Goal: Task Accomplishment & Management: Complete application form

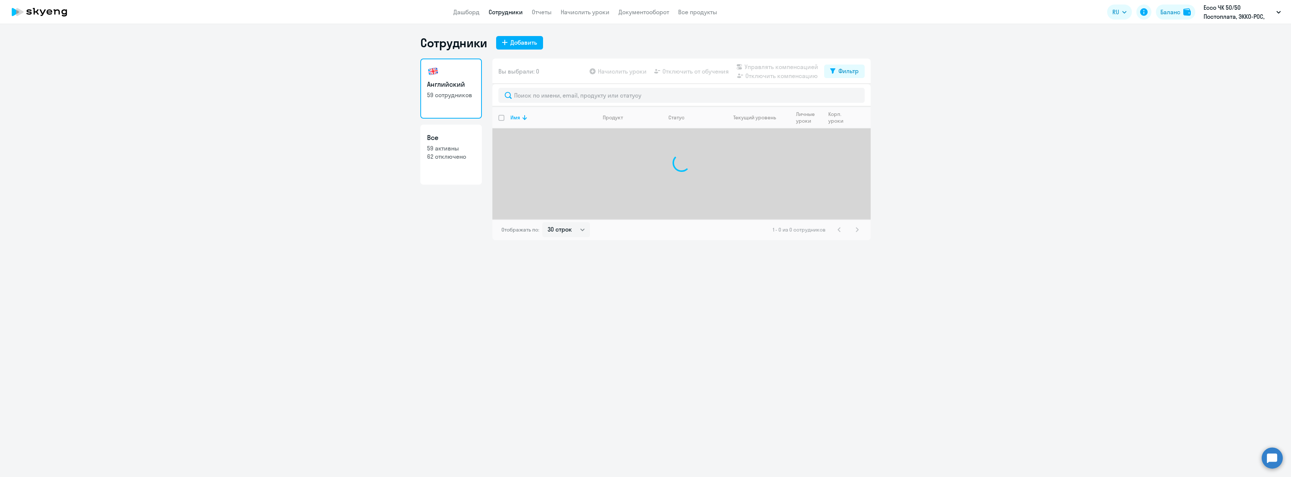
select select "30"
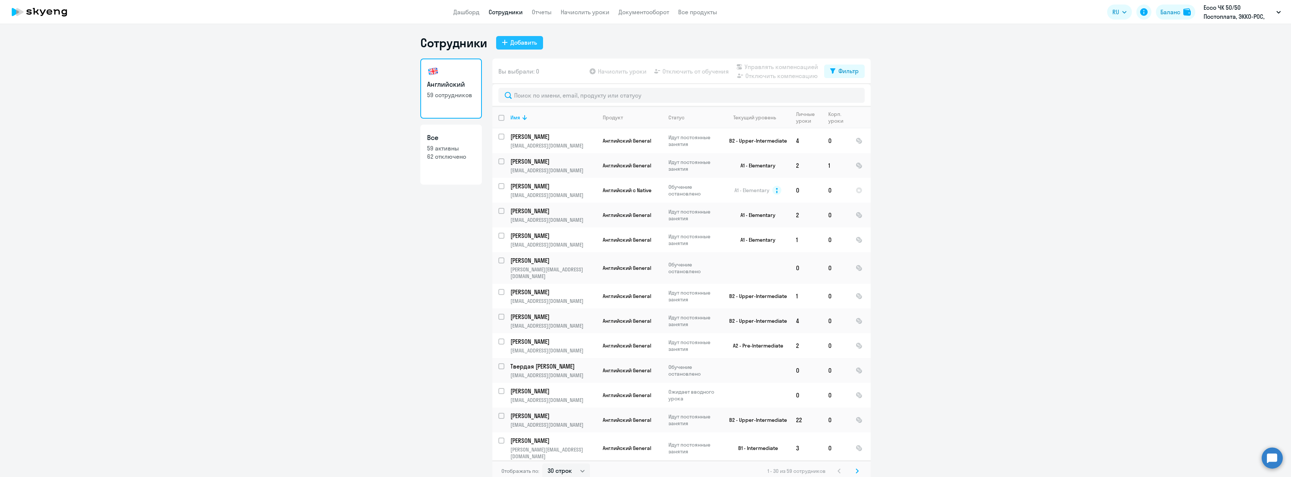
click at [520, 41] on div "Добавить" at bounding box center [523, 42] width 27 height 9
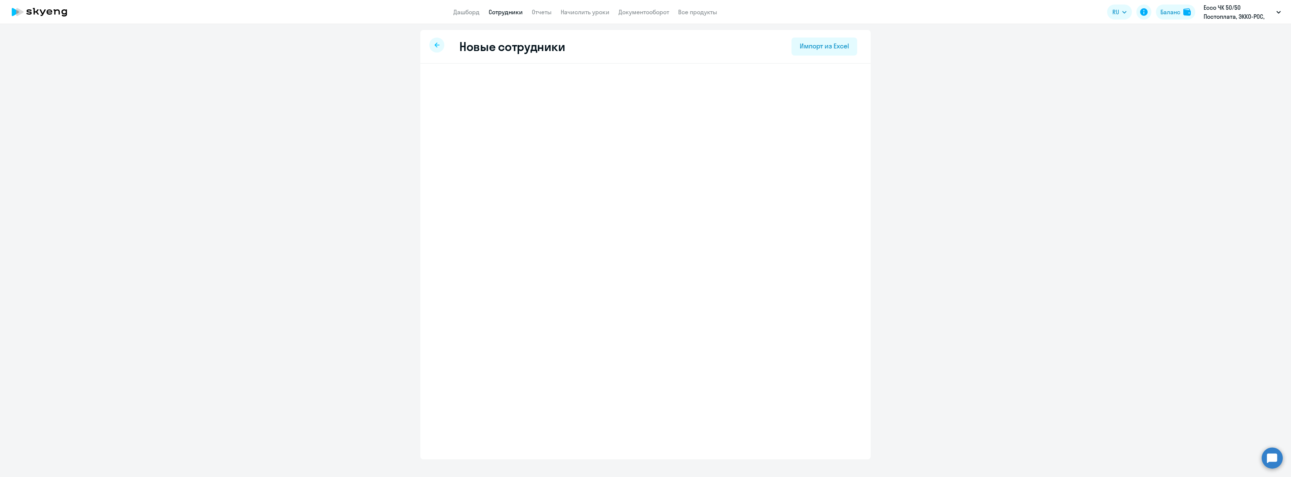
select select "english_adult_not_native_speaker"
select select "3"
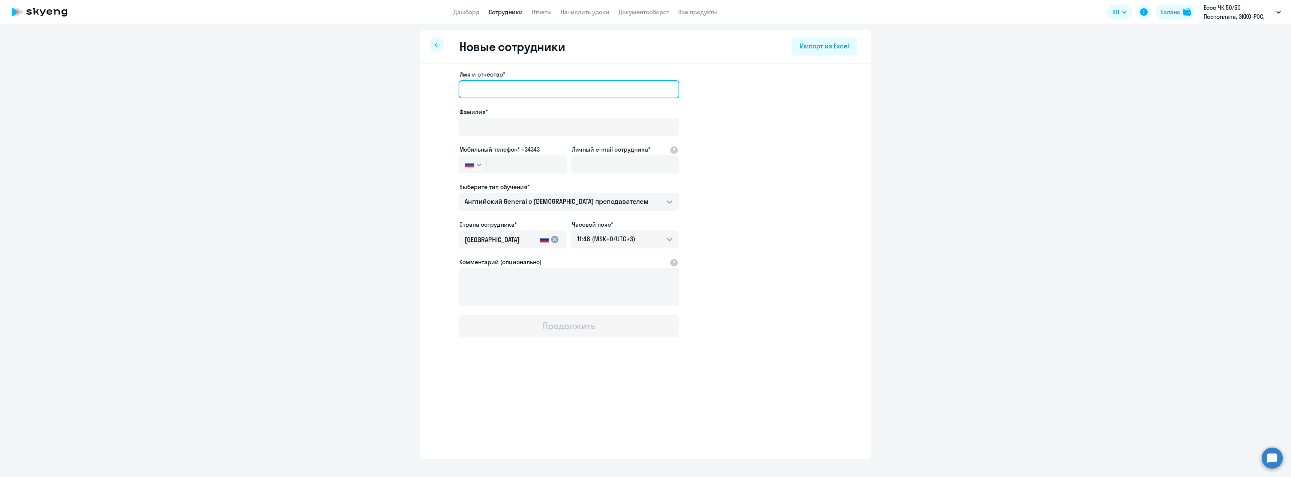
click at [493, 87] on input "Имя и отчество*" at bounding box center [569, 89] width 221 height 18
type input "[PERSON_NAME]"
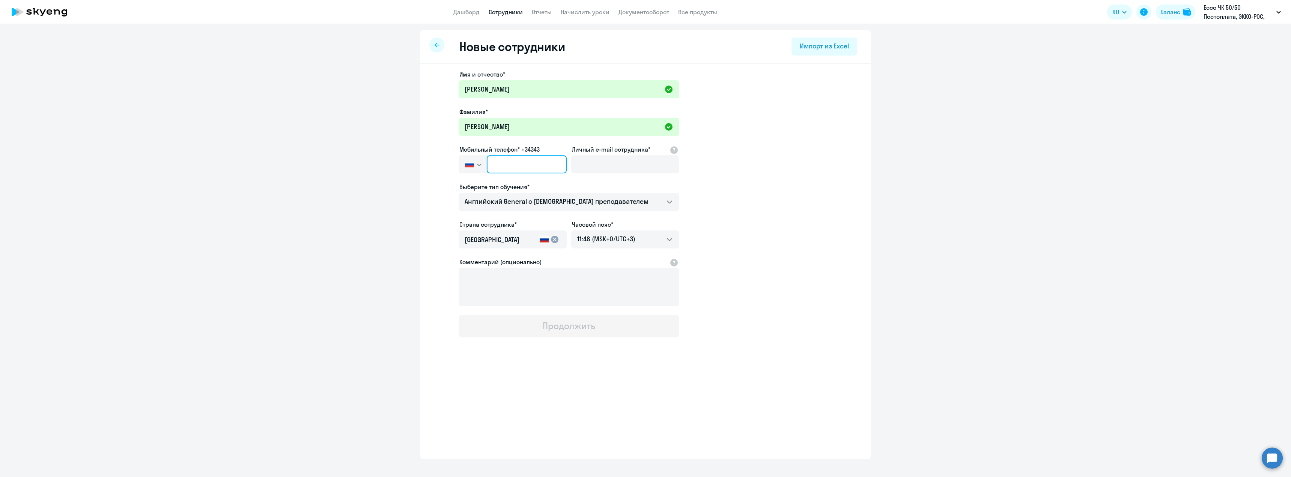
click at [504, 172] on input "text" at bounding box center [527, 164] width 80 height 18
paste input "[PHONE_NUMBER]"
type input "[PHONE_NUMBER]"
click at [621, 167] on input "Личный e-mail сотрудника*" at bounding box center [625, 164] width 108 height 18
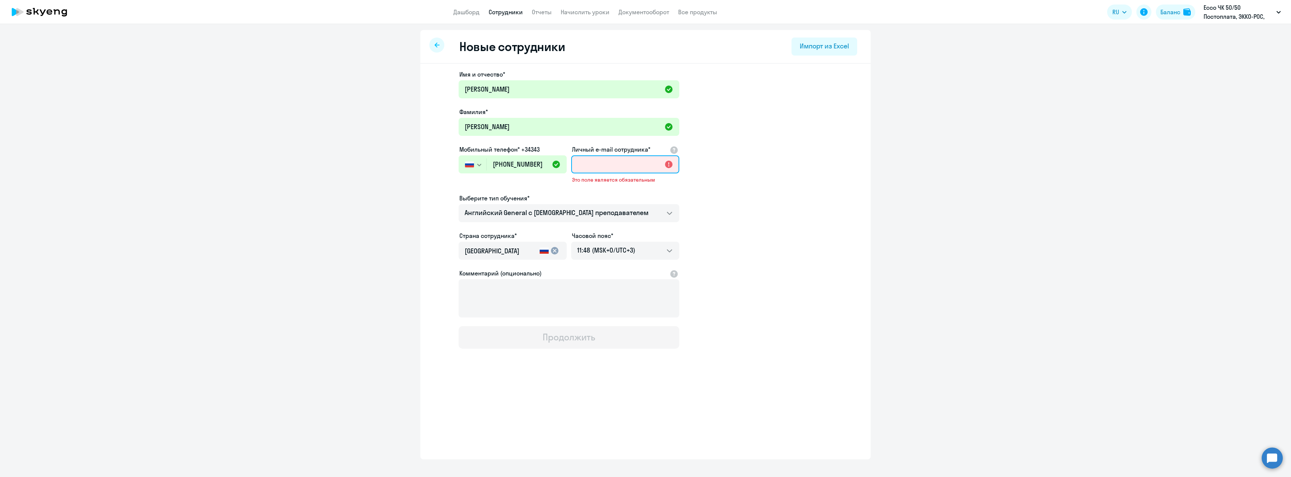
click at [601, 161] on input "Личный e-mail сотрудника*" at bounding box center [625, 164] width 108 height 18
paste input "[EMAIL_ADDRESS][DOMAIN_NAME]"
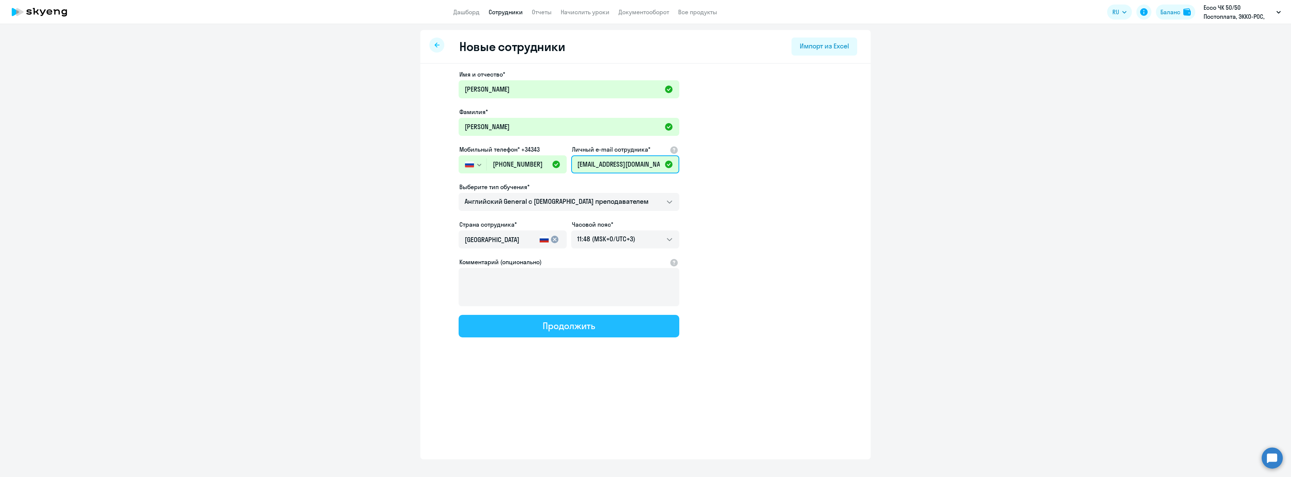
type input "[EMAIL_ADDRESS][DOMAIN_NAME]"
click at [548, 329] on div "Продолжить" at bounding box center [569, 326] width 52 height 12
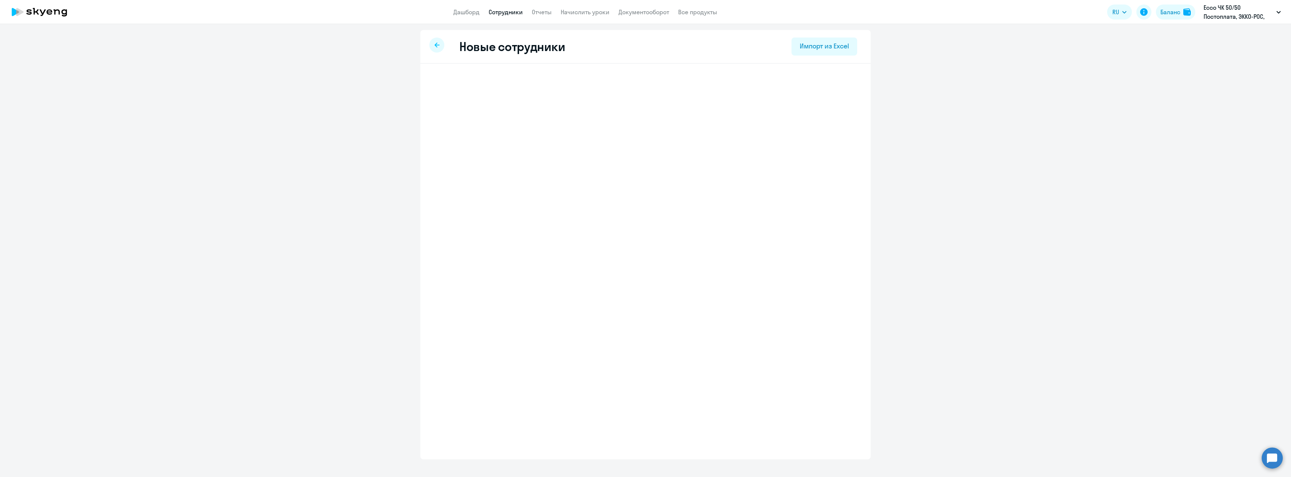
select select "english_adult_not_native_speaker"
select select "3"
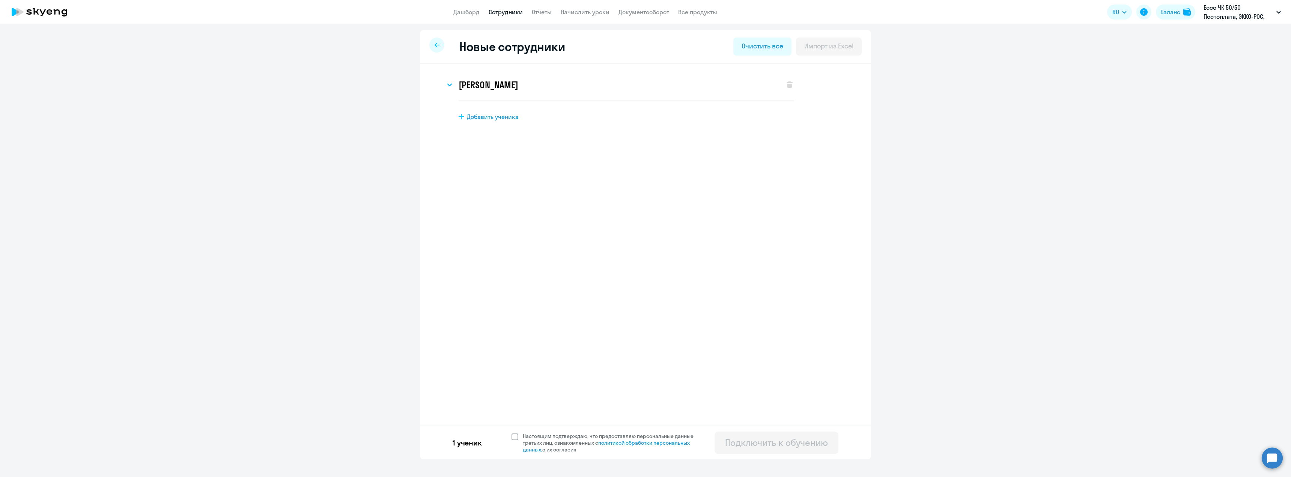
click at [515, 436] on span at bounding box center [514, 436] width 7 height 7
click at [511, 433] on input "Настоящим подтверждаю, что предоставляю персональные данные третьих лиц, ознако…" at bounding box center [511, 432] width 0 height 0
checkbox input "true"
click at [775, 442] on div "Подключить к обучению" at bounding box center [776, 442] width 103 height 12
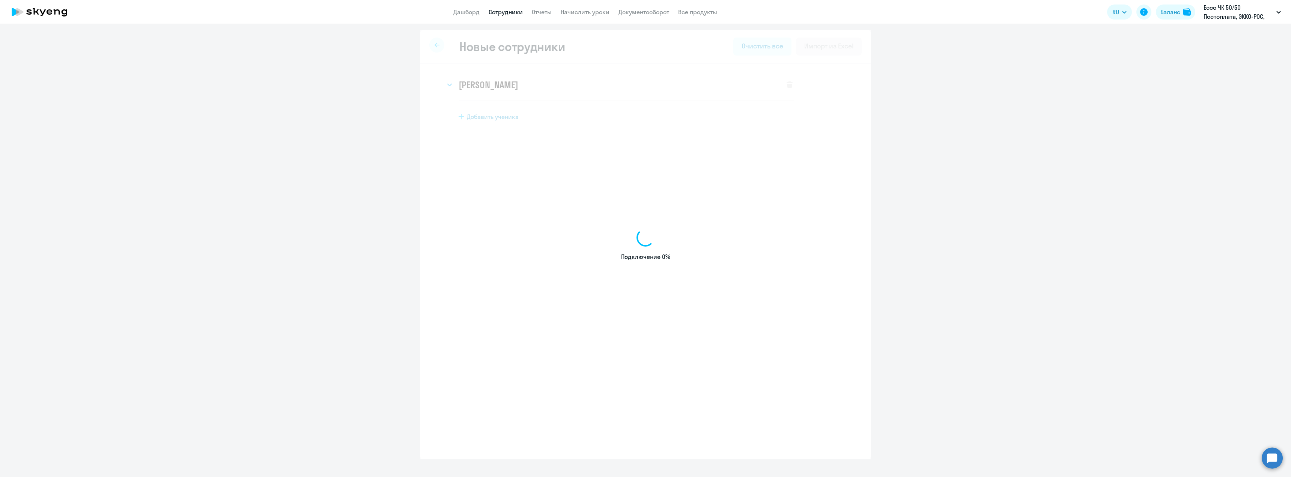
select select "english_adult_not_native_speaker"
select select "3"
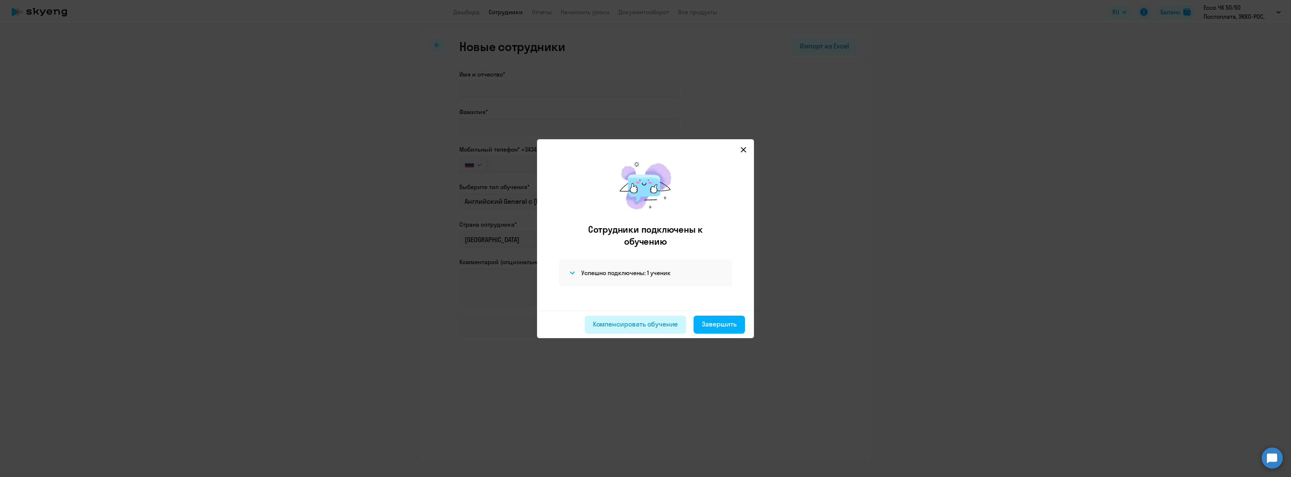
click at [670, 320] on div "Компенсировать обучение" at bounding box center [635, 324] width 85 height 10
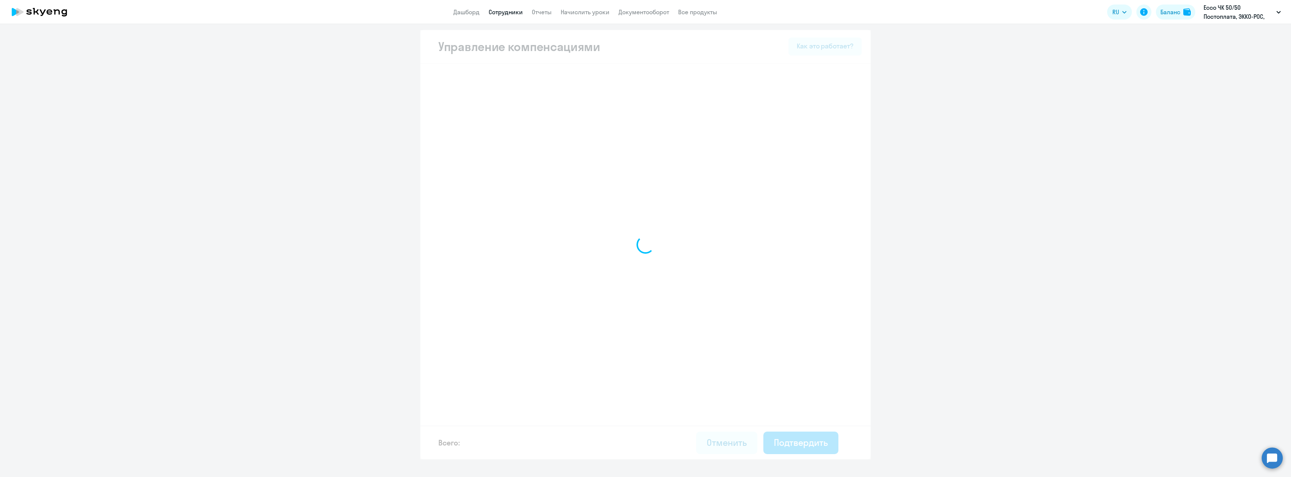
select select "MONTHLY"
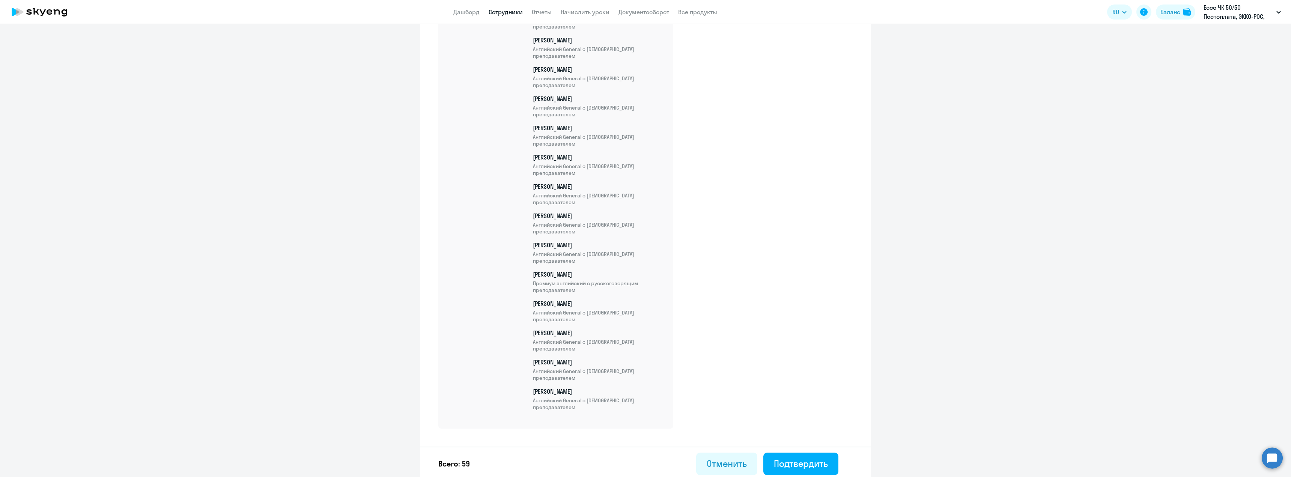
scroll to position [1591, 0]
click at [791, 458] on div "Подтвердить" at bounding box center [801, 460] width 54 height 12
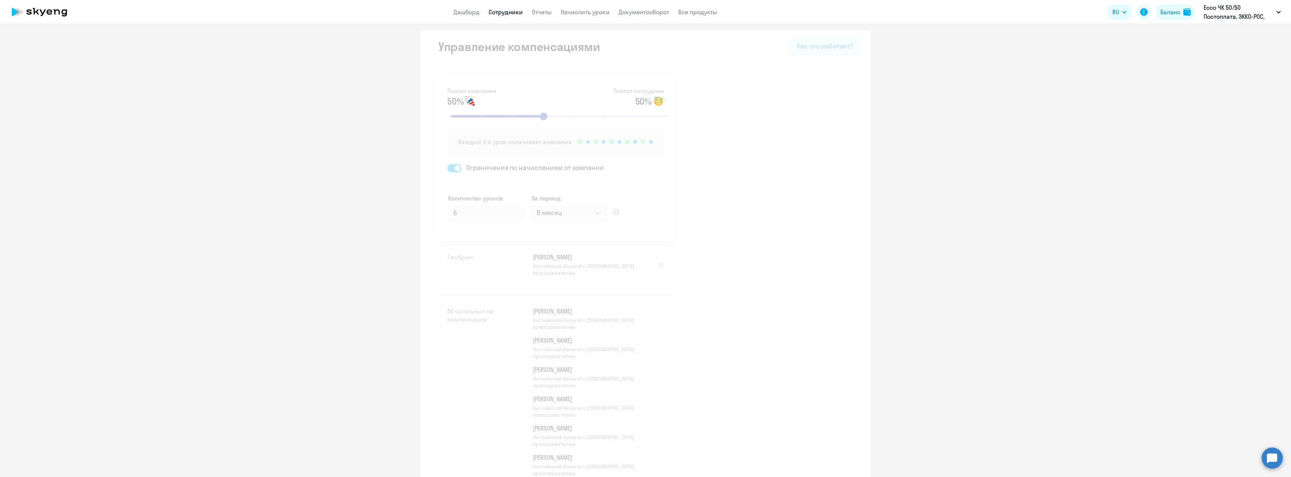
select select "30"
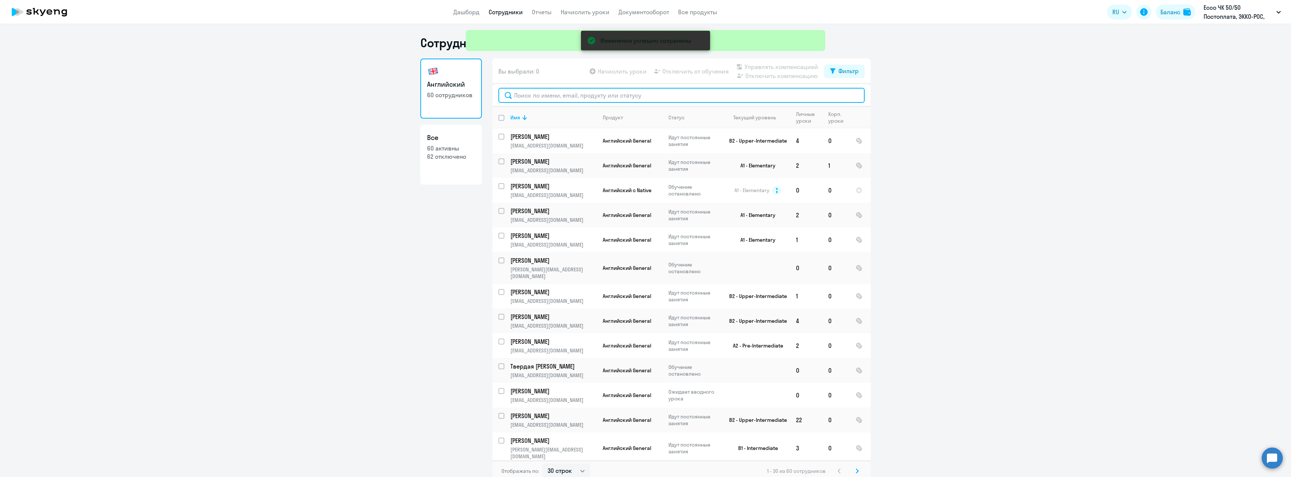
click at [562, 94] on input "text" at bounding box center [681, 95] width 366 height 15
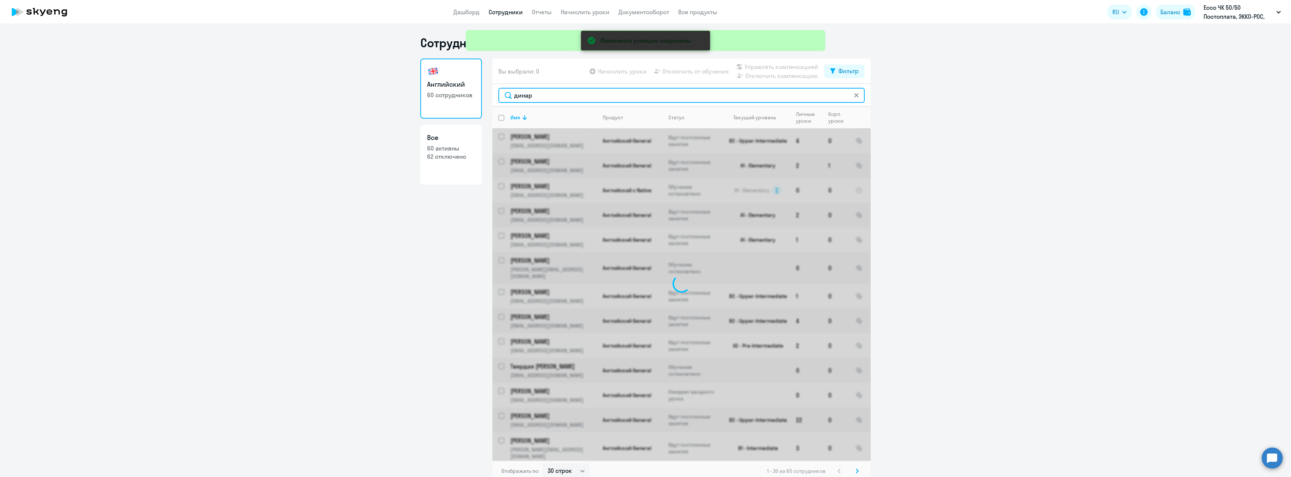
type input "[PERSON_NAME]"
